Goal: Navigation & Orientation: Find specific page/section

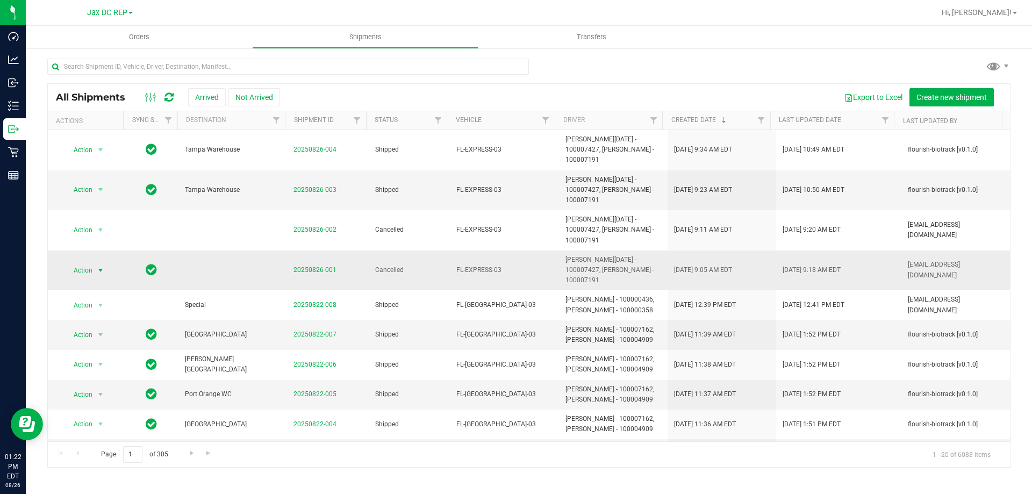
click at [101, 266] on span "select" at bounding box center [100, 270] width 9 height 9
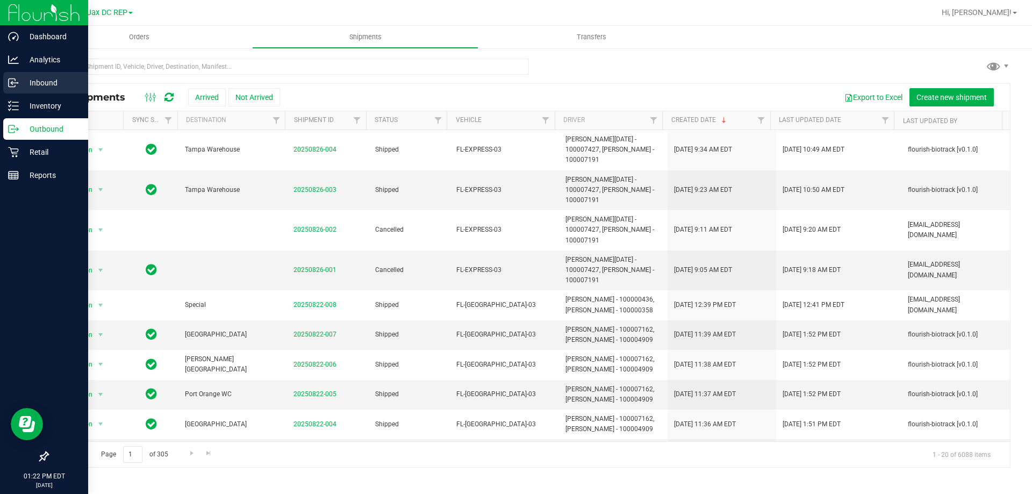
click at [21, 77] on p "Inbound" at bounding box center [51, 82] width 65 height 13
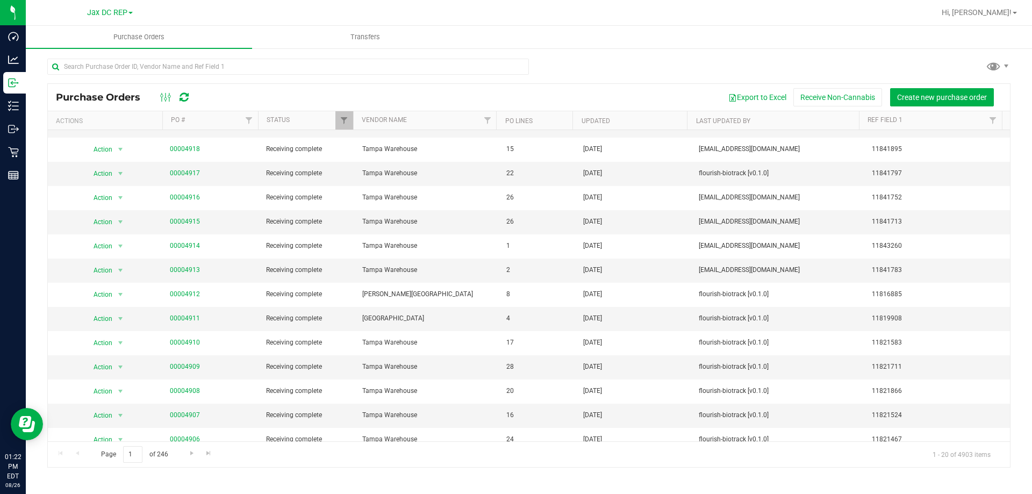
scroll to position [172, 0]
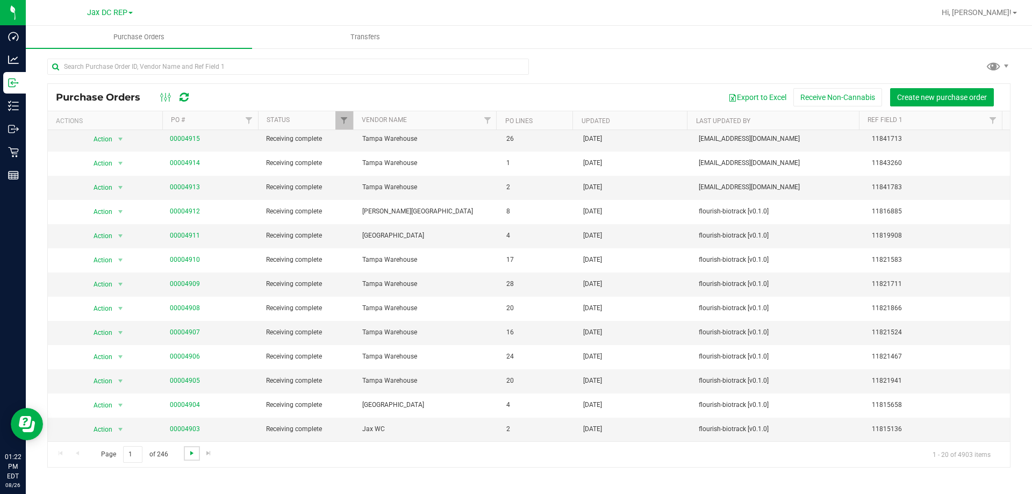
click at [194, 454] on span "Go to the next page" at bounding box center [192, 453] width 9 height 9
click at [190, 456] on span "Go to the next page" at bounding box center [192, 453] width 9 height 9
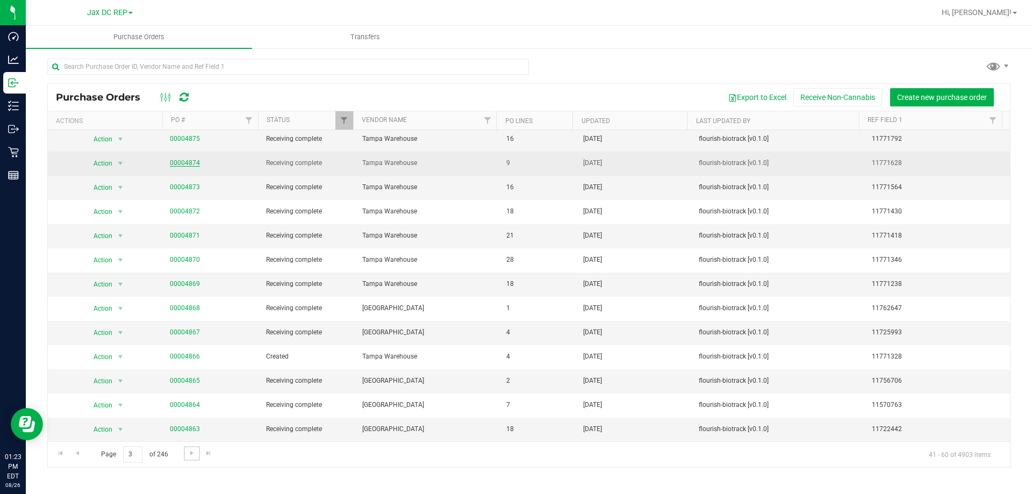
scroll to position [0, 0]
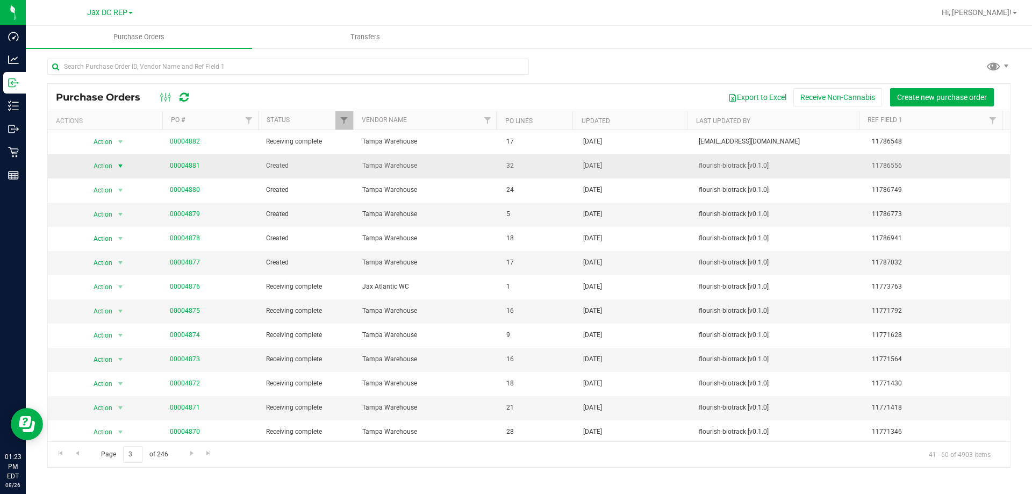
click at [121, 166] on span "select" at bounding box center [120, 166] width 9 height 9
